Goal: Task Accomplishment & Management: Manage account settings

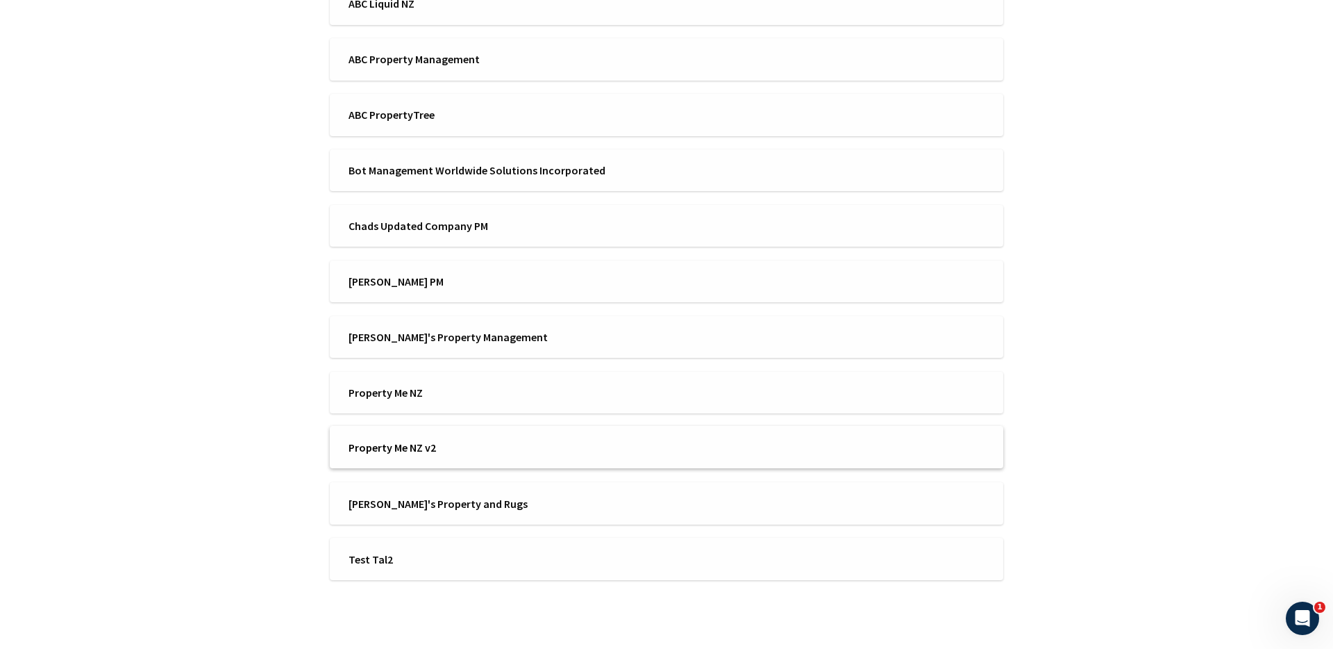
click at [409, 453] on span "Property Me NZ v2" at bounding box center [503, 447] width 309 height 15
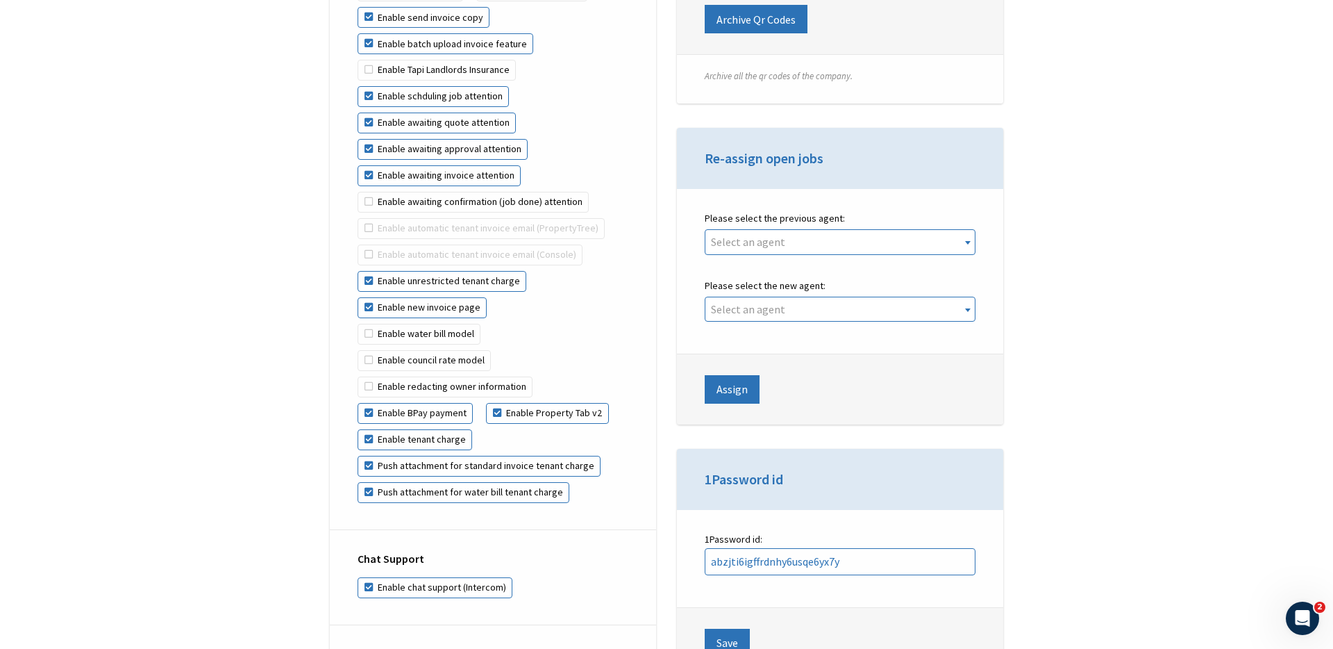
scroll to position [3178, 0]
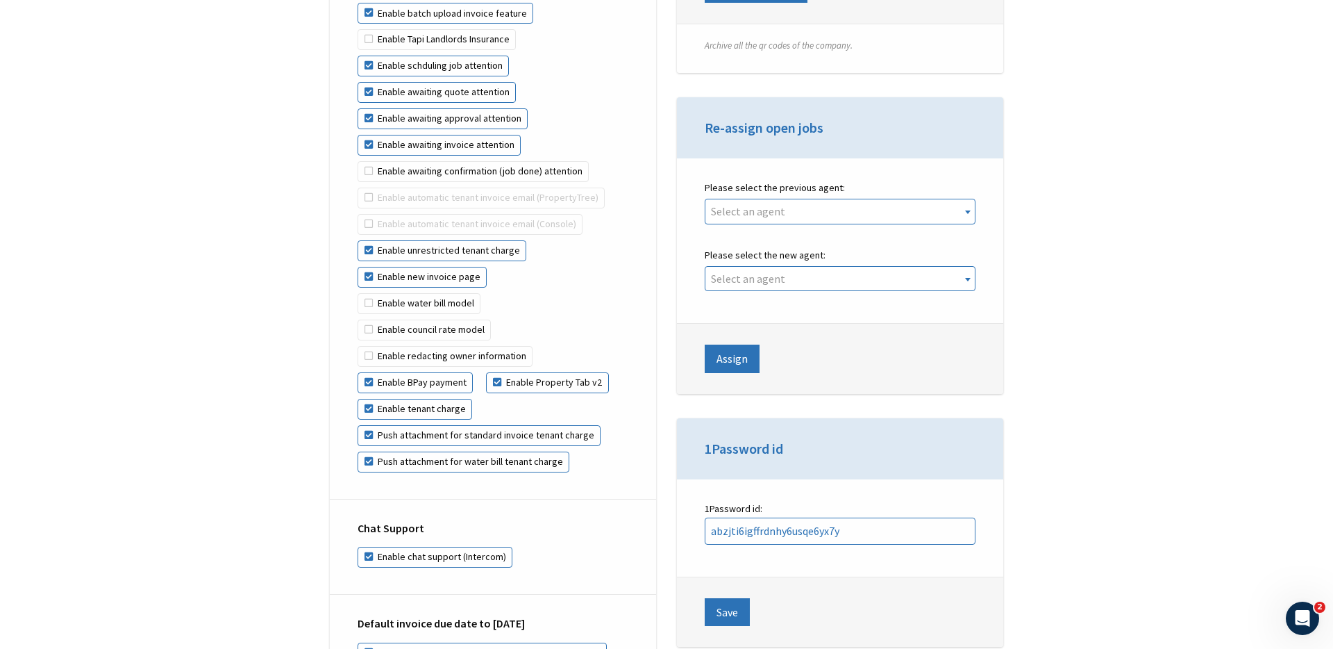
click at [440, 262] on div "Feature flags Enable services Enable drive Enable assets Enable planner Enable …" at bounding box center [493, 174] width 326 height 649
click at [440, 293] on label "Enable water bill model" at bounding box center [419, 303] width 123 height 21
click at [498, 267] on input "Enable water bill model" at bounding box center [498, 267] width 1 height 1
checkbox input "true"
click at [436, 319] on label "Enable council rate model" at bounding box center [424, 329] width 133 height 21
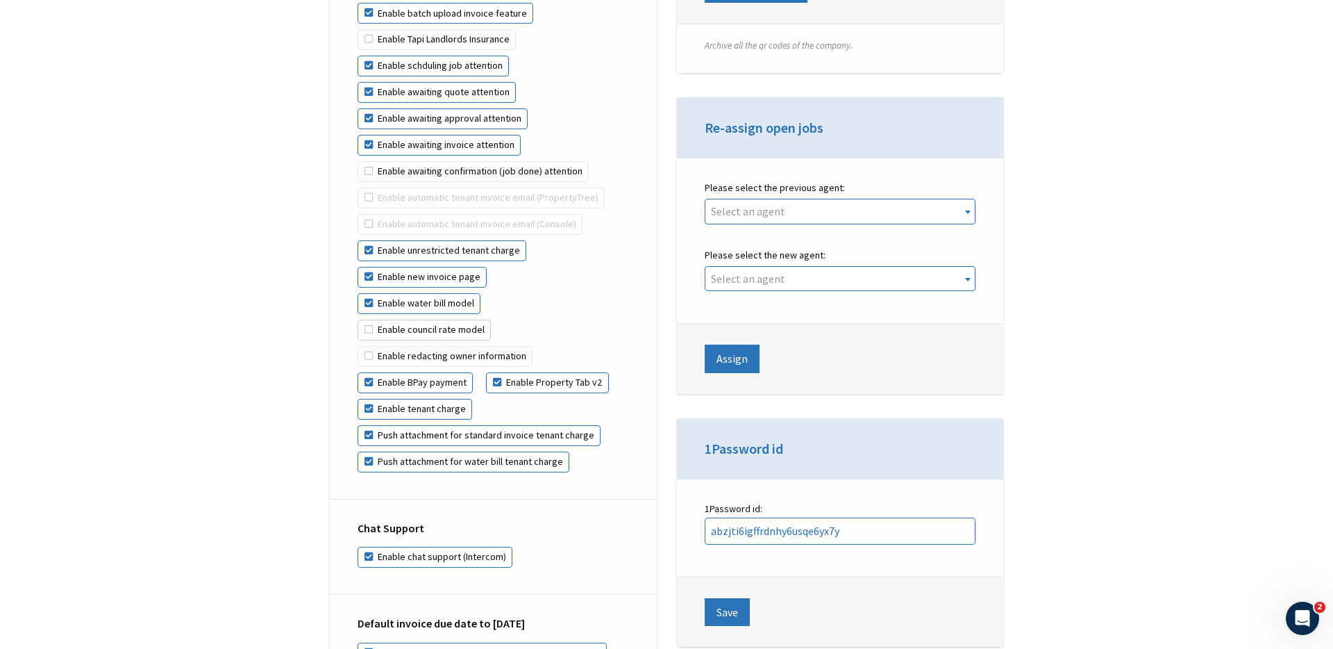
click at [492, 294] on input "Enable council rate model" at bounding box center [492, 293] width 1 height 1
checkbox input "true"
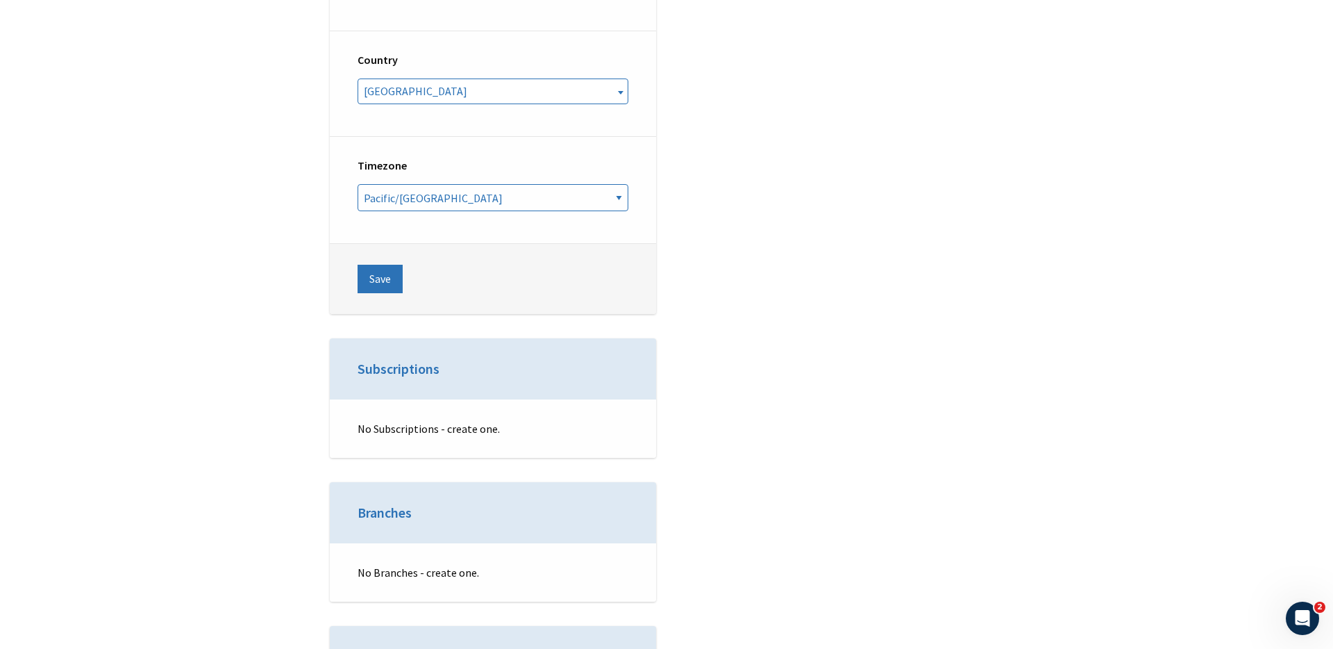
scroll to position [5113, 0]
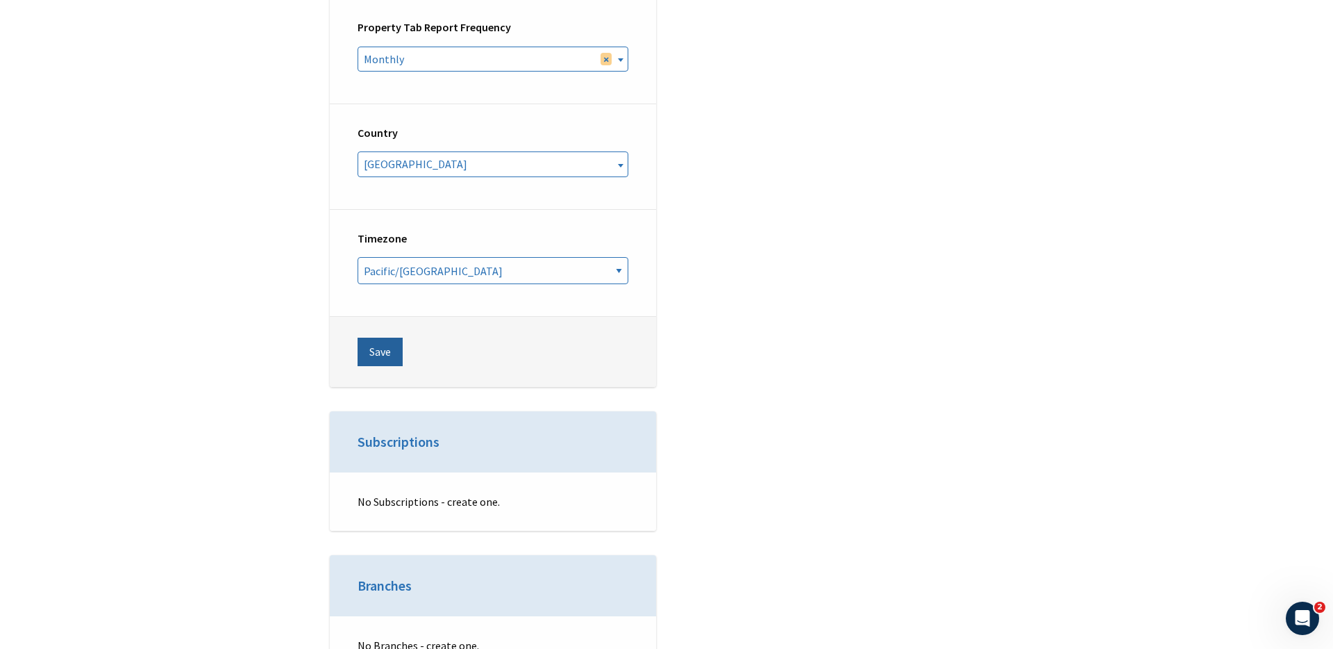
click at [380, 337] on button "Save" at bounding box center [380, 351] width 45 height 28
